Goal: Transaction & Acquisition: Purchase product/service

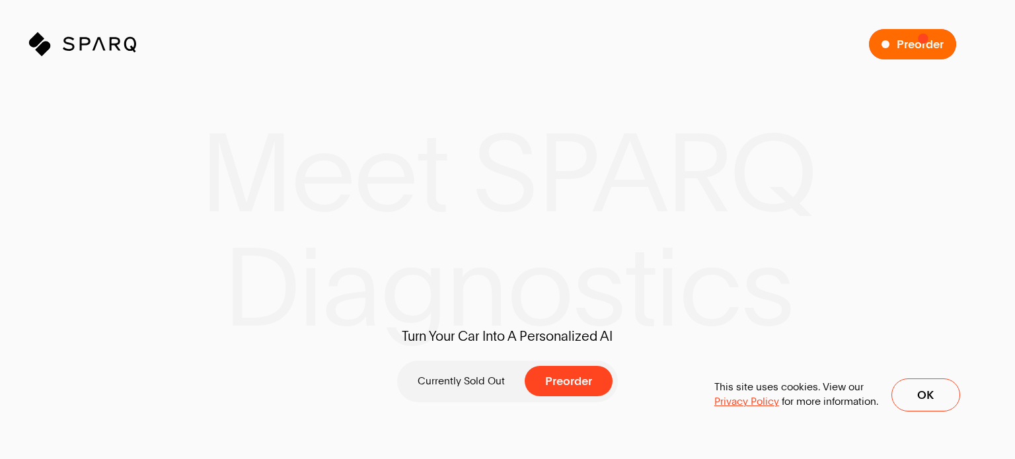
click at [924, 38] on span "Preorder" at bounding box center [920, 44] width 47 height 12
click at [459, 386] on p "Currently Sold Out" at bounding box center [461, 381] width 87 height 14
drag, startPoint x: 574, startPoint y: 373, endPoint x: 423, endPoint y: 388, distance: 152.1
click at [420, 389] on div "Currently Sold Out Preorder" at bounding box center [507, 382] width 220 height 42
click at [565, 377] on span "Preorder" at bounding box center [576, 381] width 47 height 12
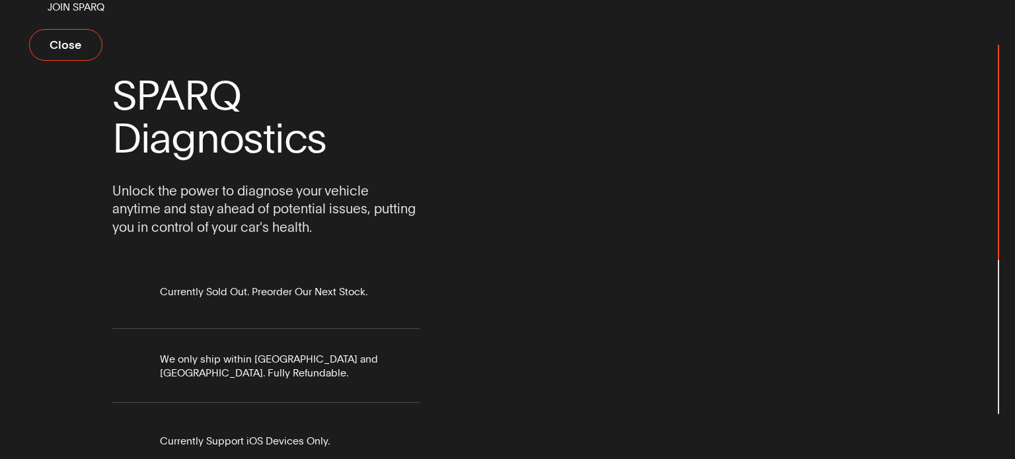
scroll to position [174, 0]
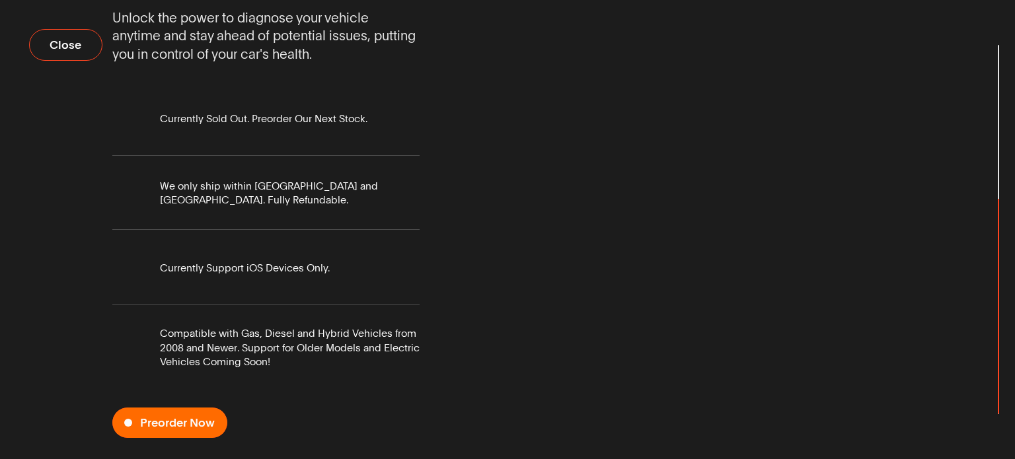
click at [148, 429] on span "Preorder Now" at bounding box center [177, 423] width 75 height 12
click at [172, 415] on span "Preorder Now" at bounding box center [169, 423] width 115 height 30
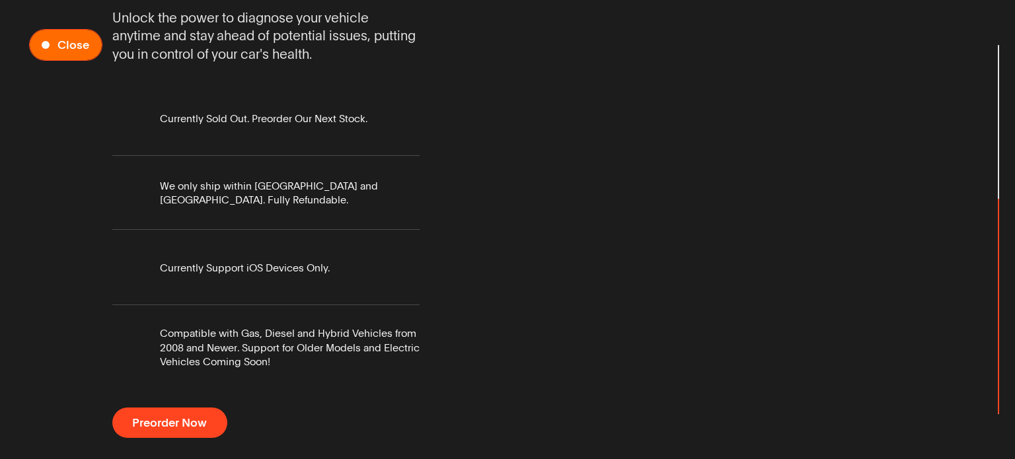
click at [75, 42] on span "Close" at bounding box center [74, 45] width 32 height 12
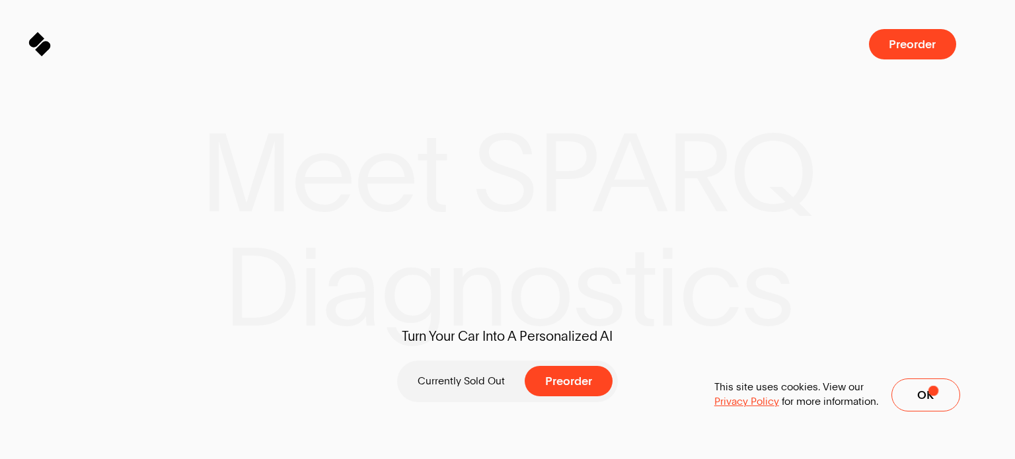
click at [933, 391] on span "Ok" at bounding box center [925, 395] width 17 height 12
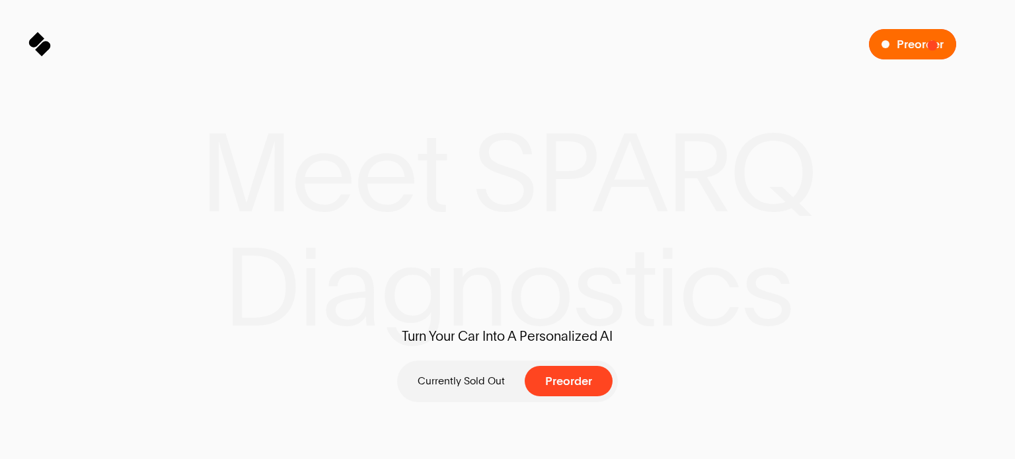
click at [932, 46] on span "Preorder" at bounding box center [920, 44] width 47 height 12
click at [915, 50] on span "Preorder" at bounding box center [920, 44] width 47 height 12
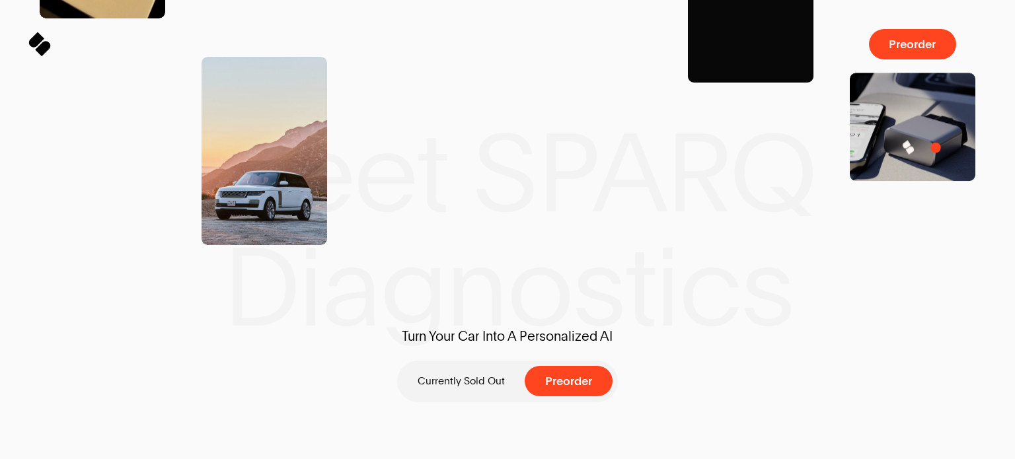
click at [936, 147] on img at bounding box center [913, 127] width 126 height 108
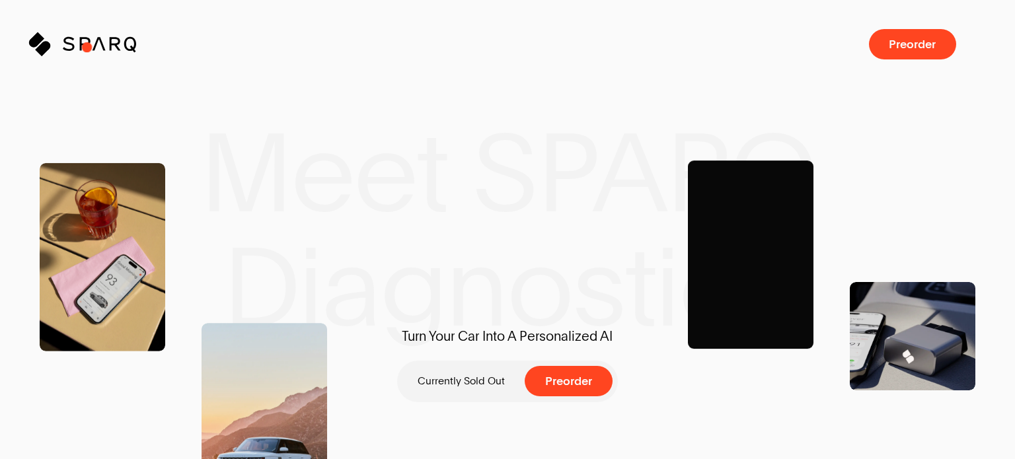
click at [89, 48] on icon "Sparq" at bounding box center [117, 44] width 108 height 24
click at [40, 40] on icon at bounding box center [37, 39] width 15 height 15
click at [915, 378] on img at bounding box center [913, 336] width 126 height 108
